Goal: Obtain resource: Obtain resource

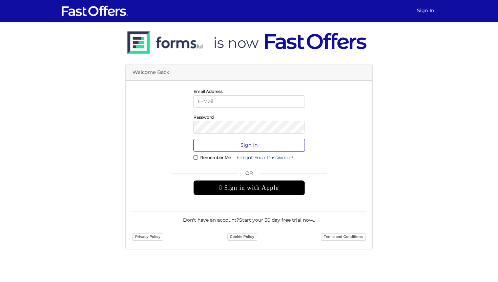
type input "jenelle@strata.ca"
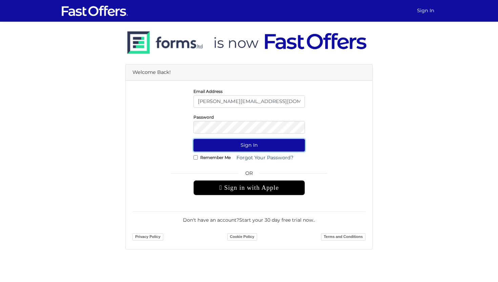
click at [246, 148] on button "Sign In" at bounding box center [248, 145] width 111 height 13
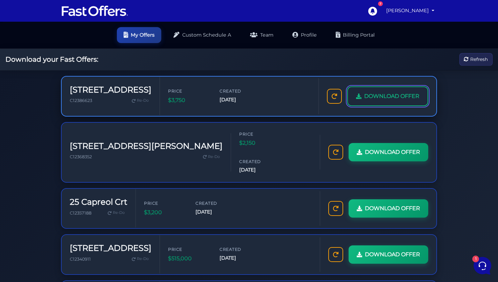
click at [398, 98] on span "DOWNLOAD OFFER" at bounding box center [391, 96] width 55 height 9
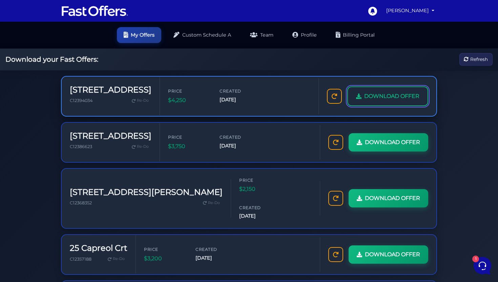
click at [393, 95] on span "DOWNLOAD OFFER" at bounding box center [391, 96] width 55 height 9
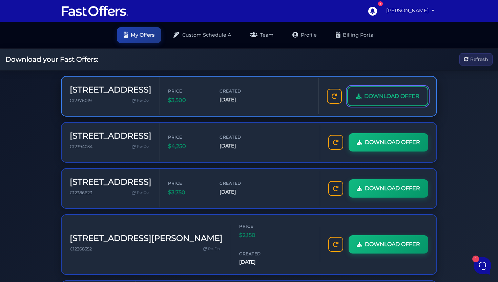
click at [401, 101] on link "DOWNLOAD OFFER" at bounding box center [387, 96] width 81 height 20
